Goal: Task Accomplishment & Management: Complete application form

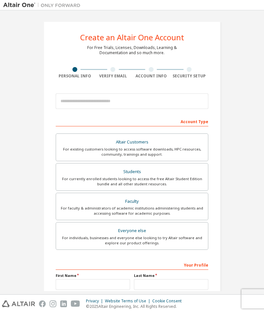
click at [165, 177] on div "For currently enrolled students looking to access the free Altair Student Editi…" at bounding box center [132, 181] width 144 height 10
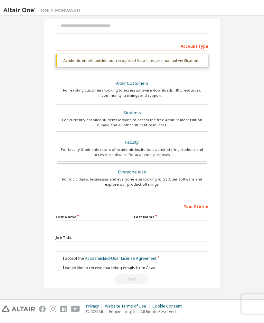
scroll to position [83, 0]
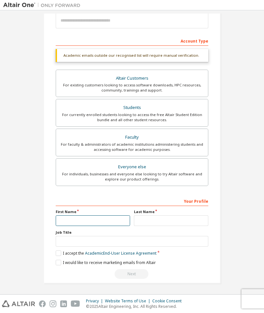
click at [68, 218] on input "text" at bounding box center [93, 220] width 74 height 11
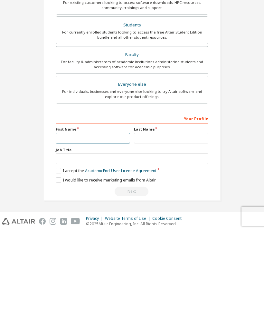
scroll to position [73, 0]
type input "**********"
click at [142, 219] on label "Last Name" at bounding box center [171, 221] width 74 height 5
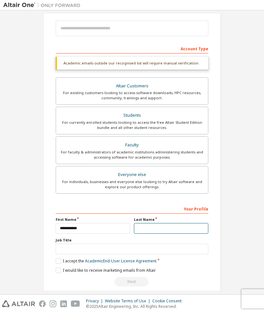
click at [141, 228] on input "text" at bounding box center [171, 228] width 74 height 11
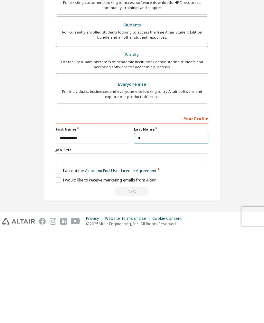
scroll to position [71, 0]
type input "********"
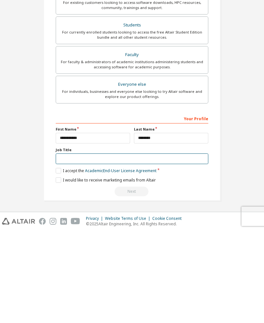
click at [66, 246] on input "text" at bounding box center [132, 251] width 153 height 11
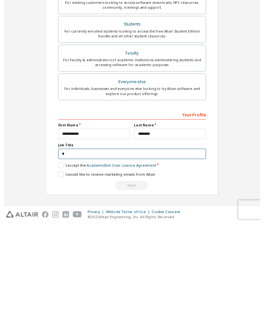
scroll to position [70, 0]
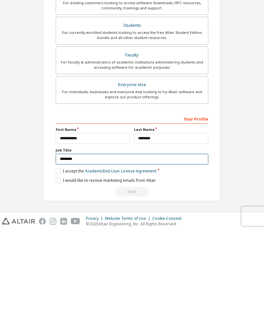
type input "*******"
click at [56, 260] on label "I accept the Academic End-User License Agreement" at bounding box center [106, 262] width 101 height 5
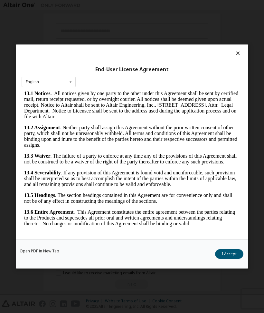
scroll to position [1534, 0]
click at [230, 249] on button "I Accept" at bounding box center [229, 254] width 28 height 10
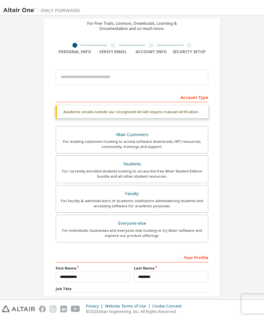
scroll to position [27, 0]
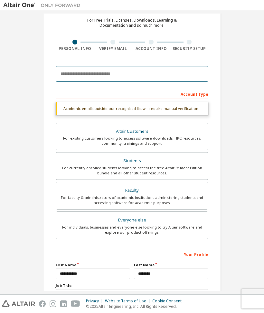
click at [68, 77] on input "email" at bounding box center [132, 73] width 153 height 15
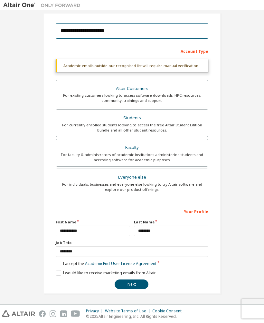
scroll to position [54, 0]
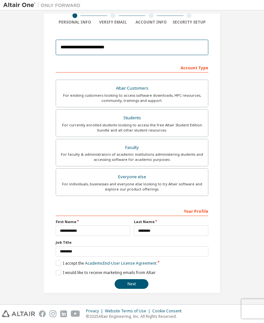
type input "**********"
click at [131, 283] on button "Next" at bounding box center [132, 284] width 34 height 10
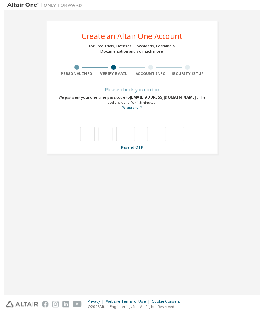
scroll to position [0, 0]
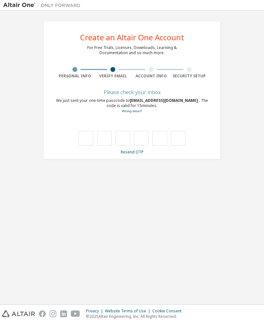
click at [131, 154] on link "Resend OTP" at bounding box center [132, 151] width 23 height 5
